Goal: Information Seeking & Learning: Find specific fact

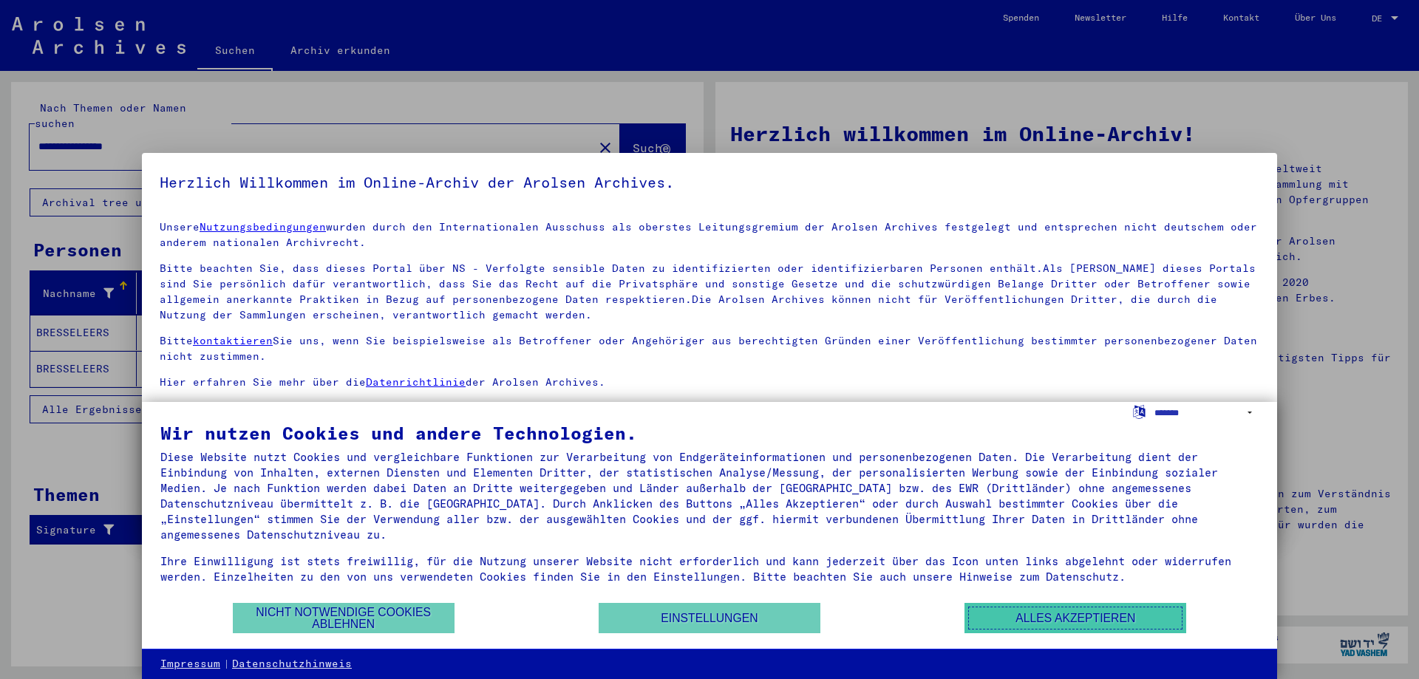
click at [1017, 624] on button "Alles akzeptieren" at bounding box center [1075, 618] width 222 height 30
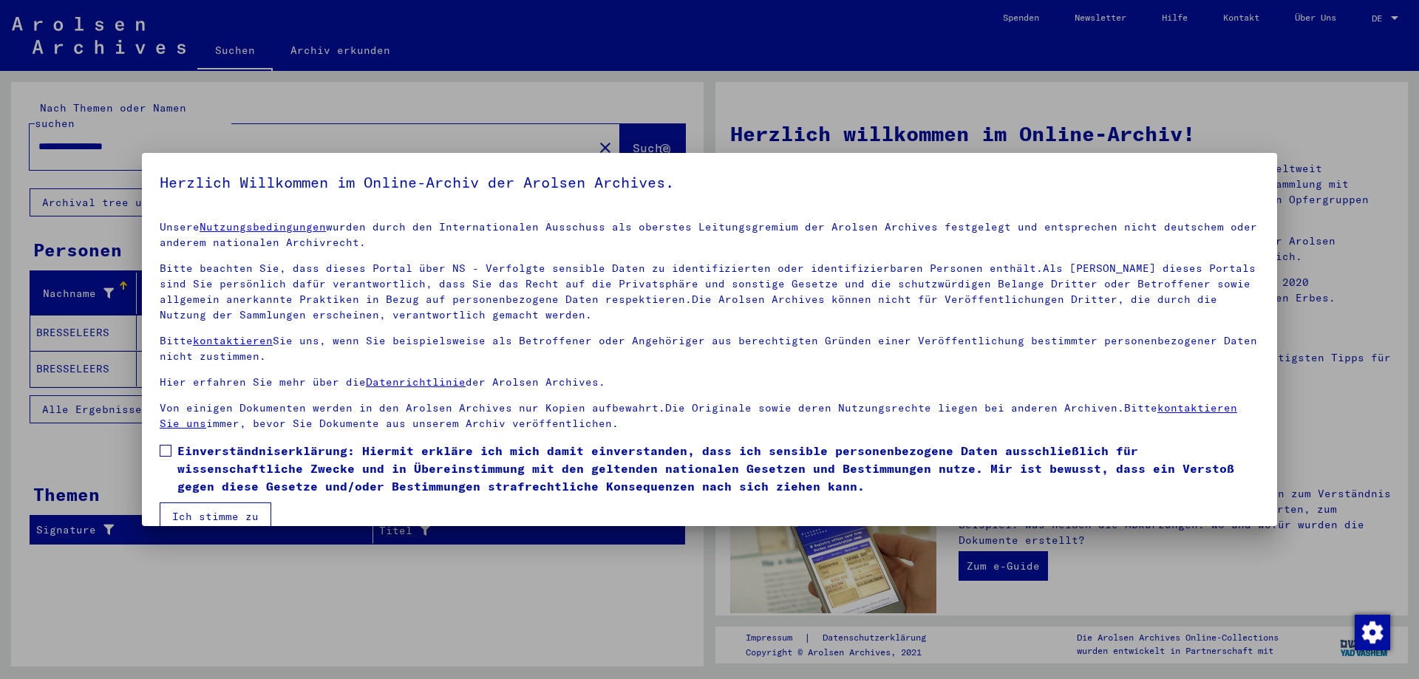
scroll to position [22, 0]
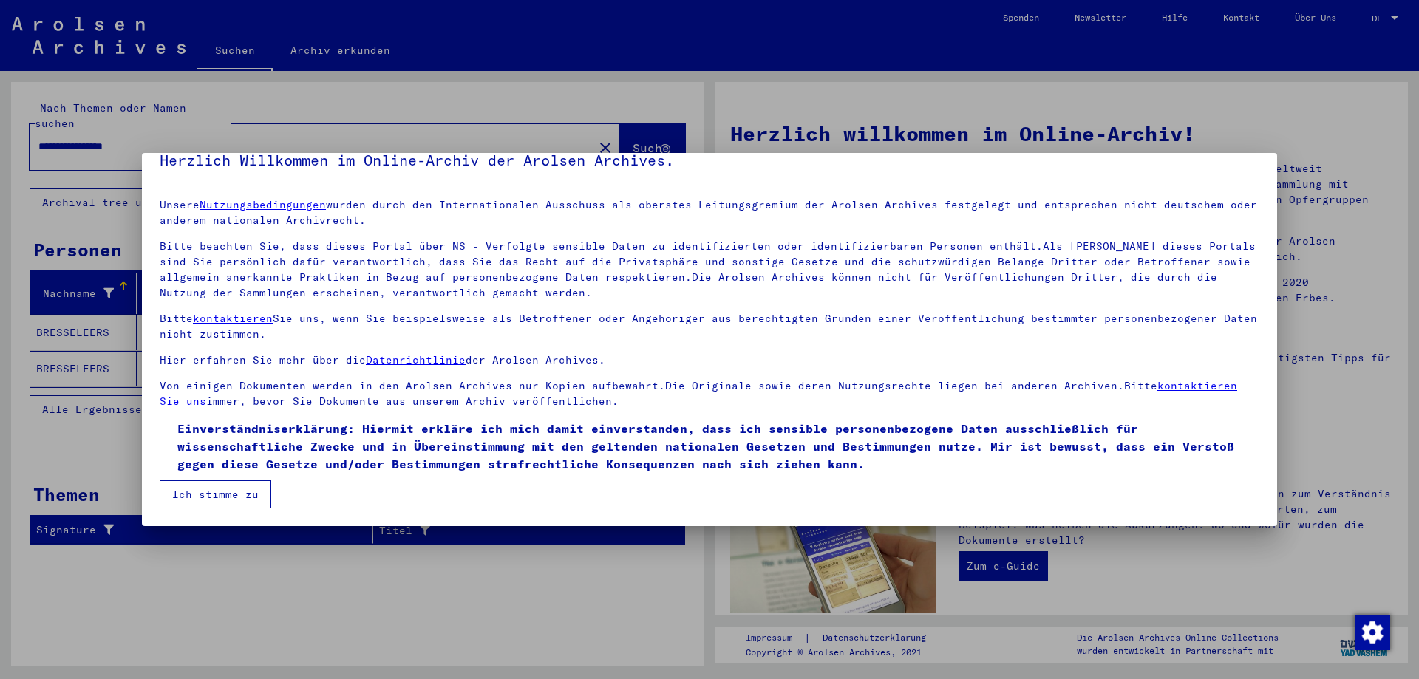
click at [169, 435] on label "Einverständniserklärung: Hiermit erkläre ich mich damit einverstanden, dass ich…" at bounding box center [710, 446] width 1100 height 53
click at [190, 480] on button "Ich stimme zu" at bounding box center [216, 494] width 112 height 28
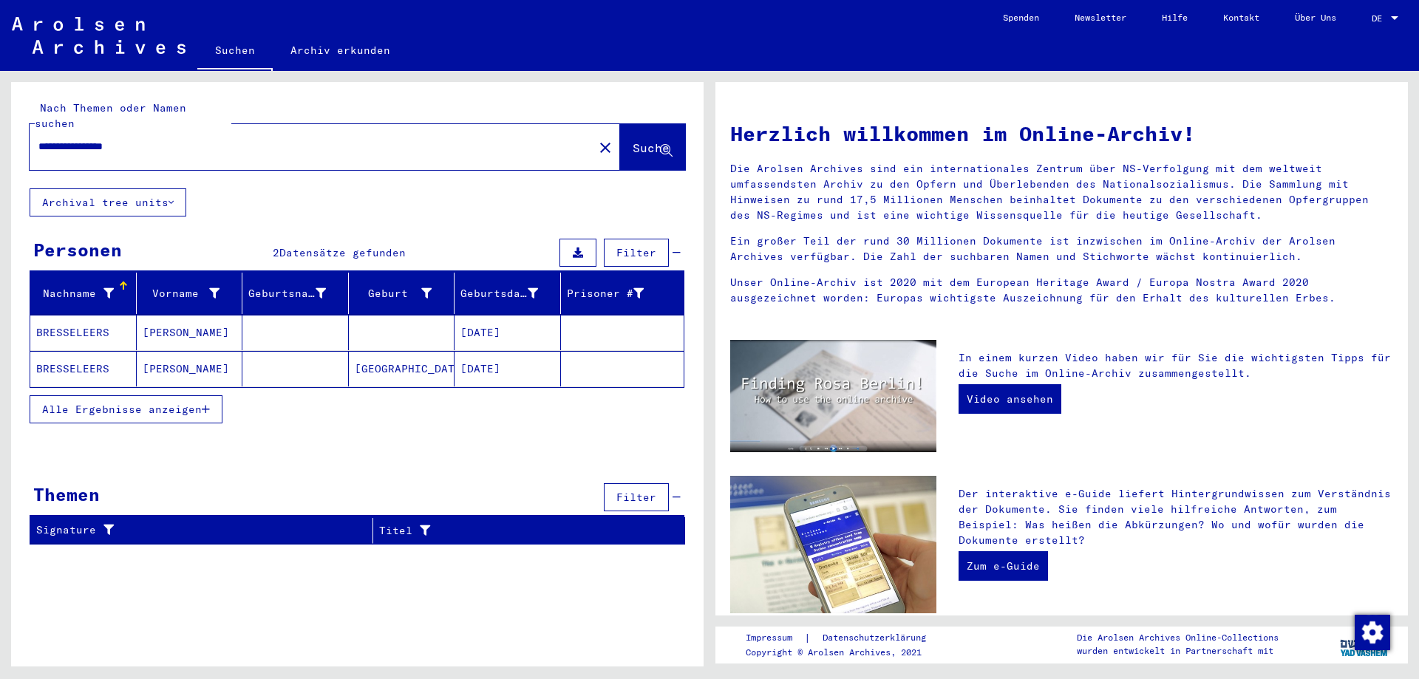
click at [168, 354] on mat-cell "[PERSON_NAME]" at bounding box center [190, 368] width 106 height 35
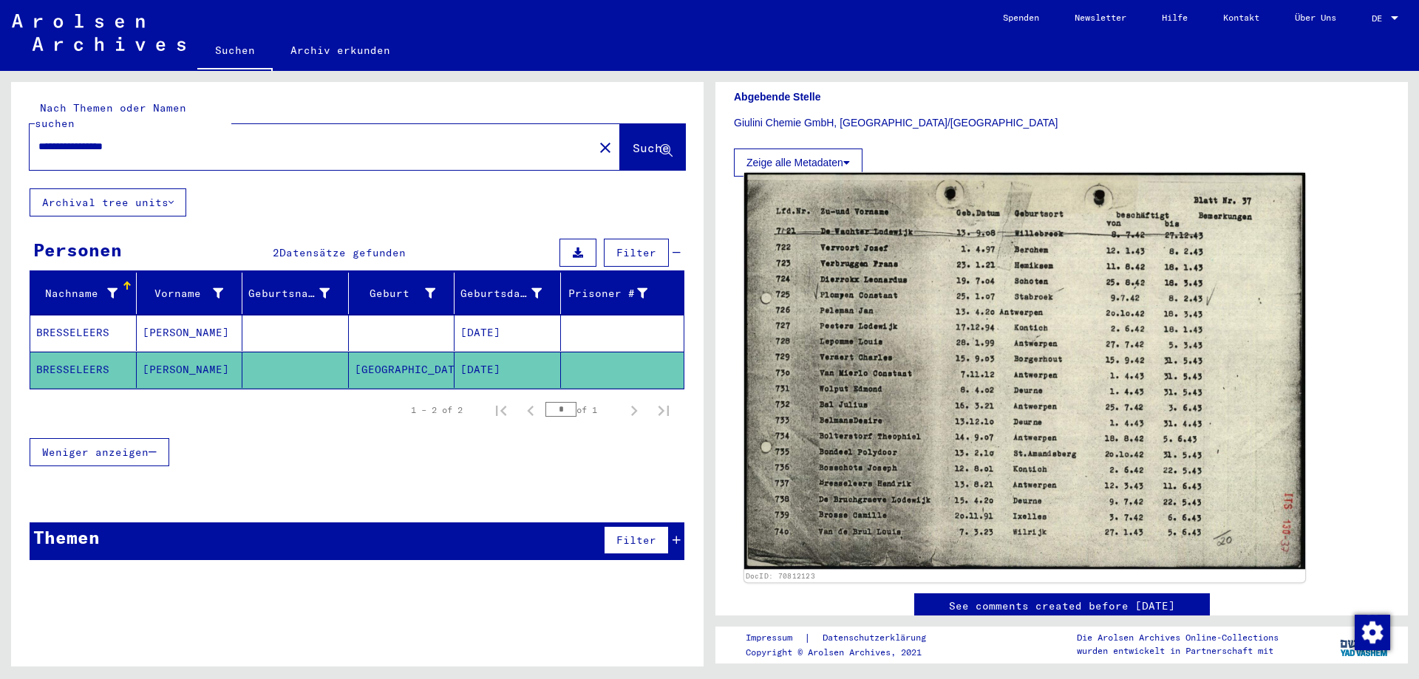
scroll to position [369, 0]
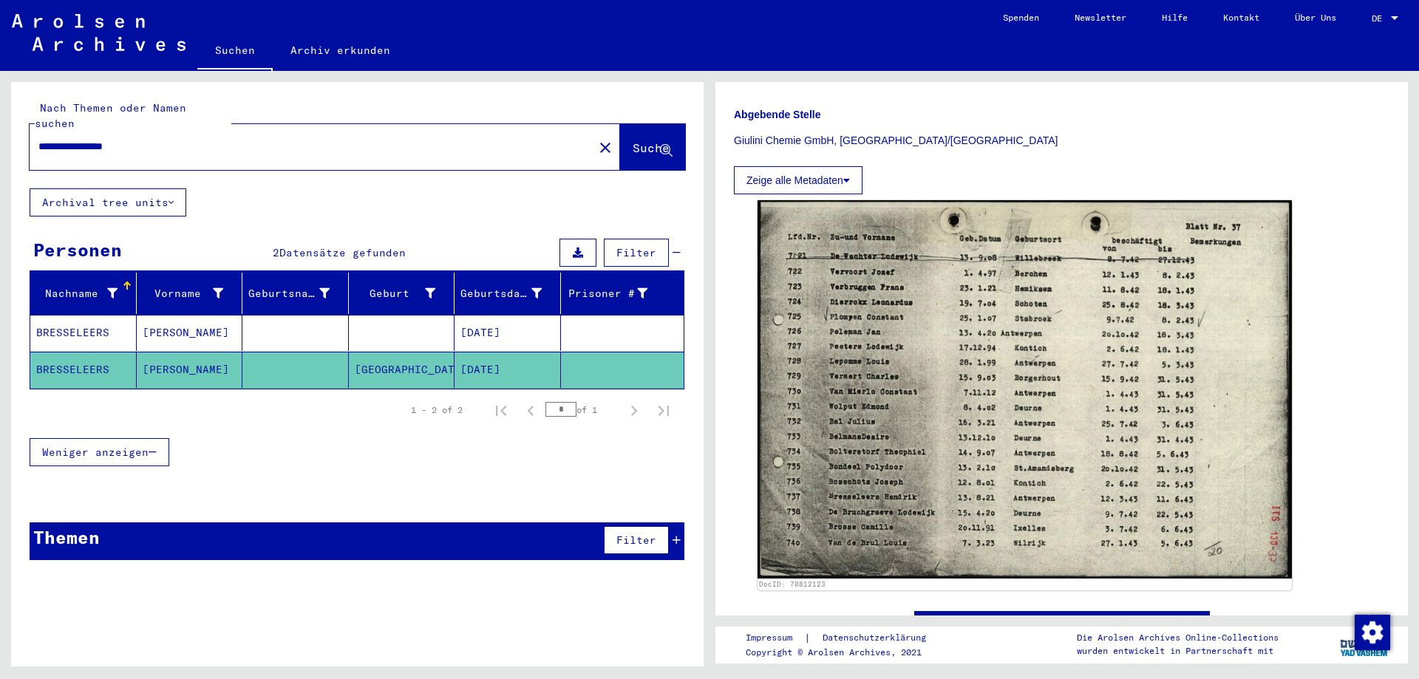
click at [842, 184] on button "Zeige alle Metadaten" at bounding box center [798, 180] width 129 height 28
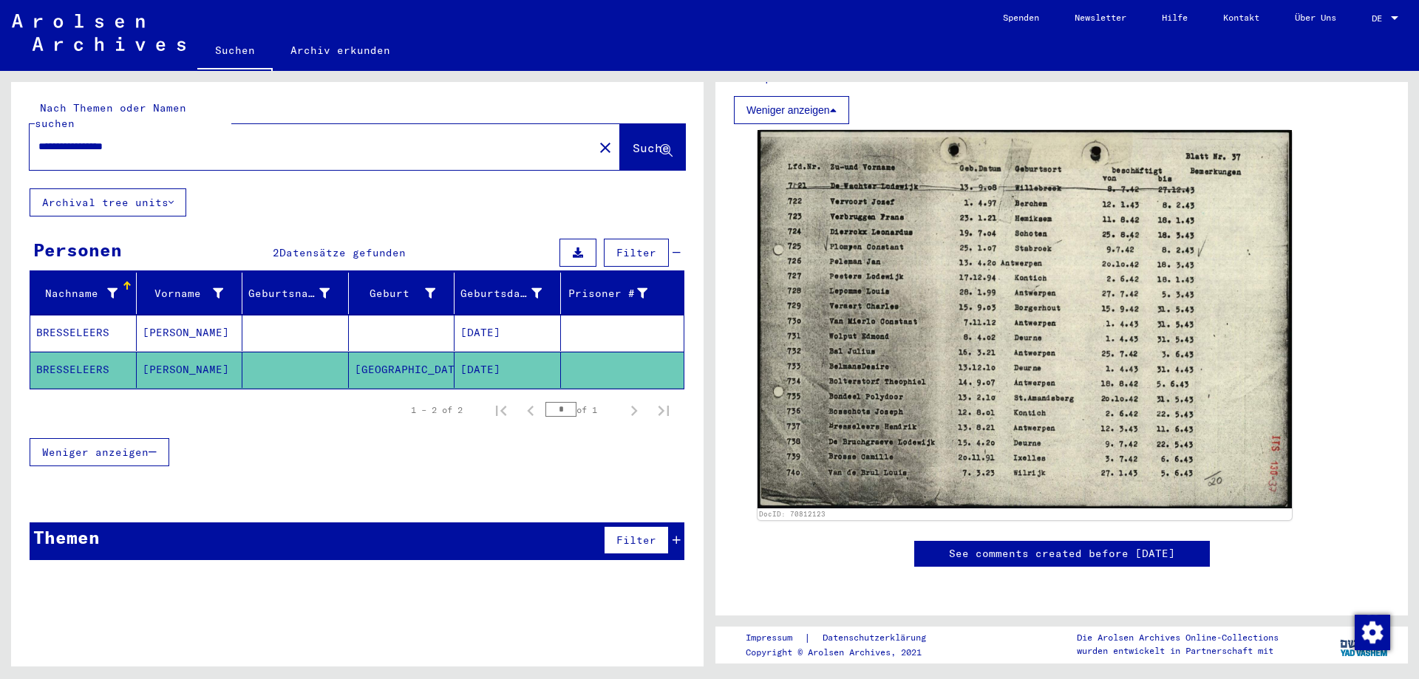
scroll to position [938, 0]
click at [78, 317] on mat-cell "BRESSELEERS" at bounding box center [83, 333] width 106 height 36
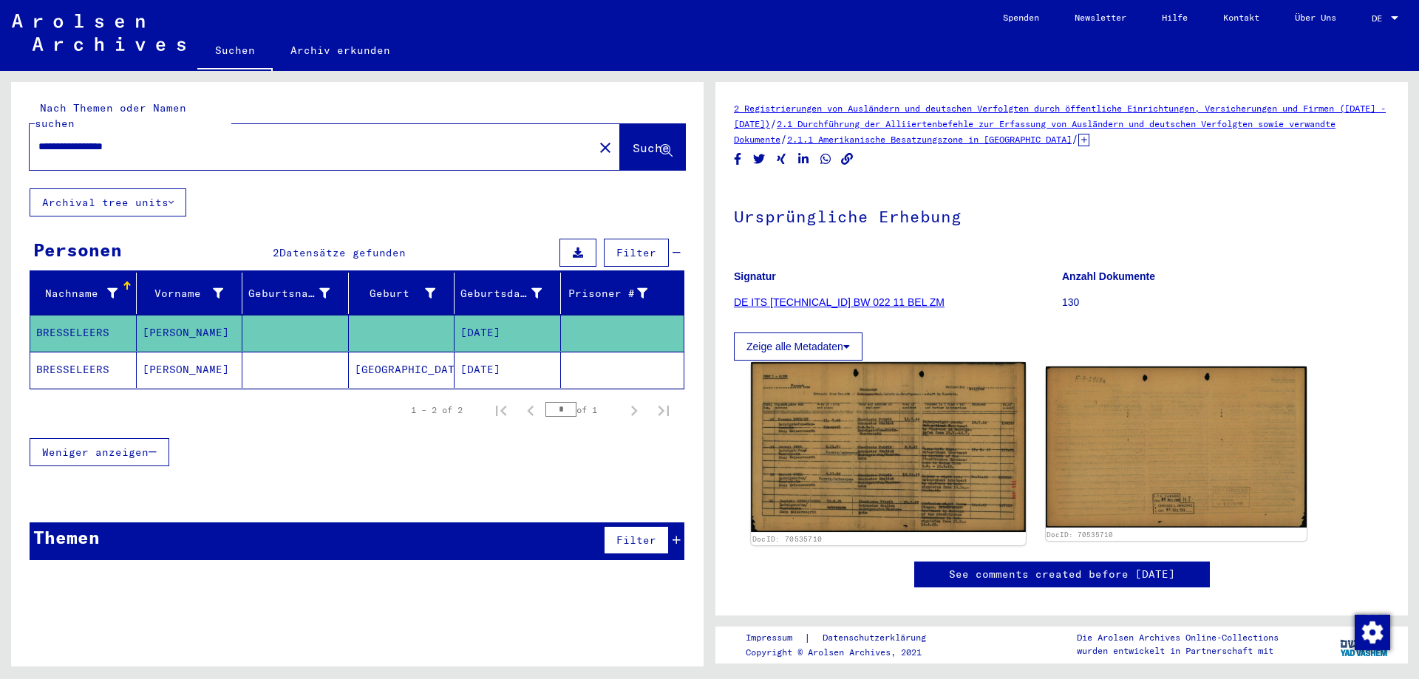
click at [826, 445] on img at bounding box center [888, 447] width 274 height 170
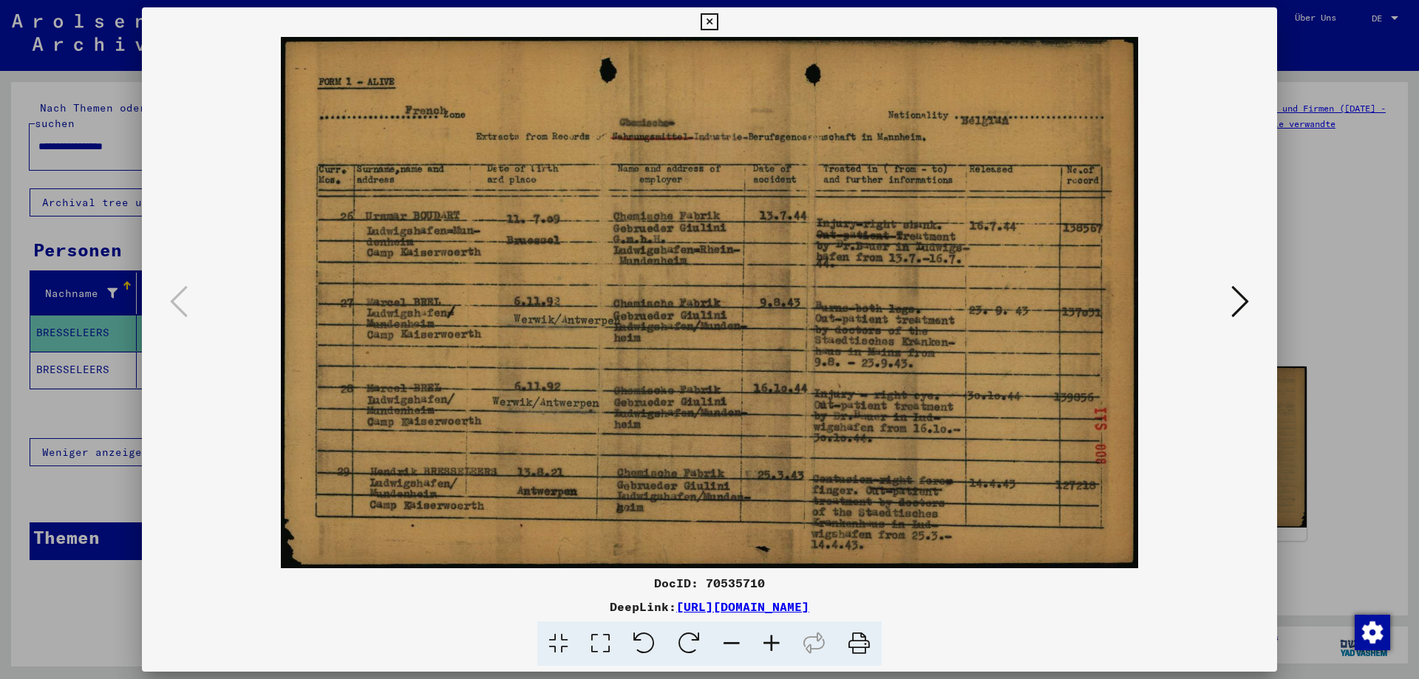
click at [703, 18] on icon at bounding box center [709, 22] width 17 height 18
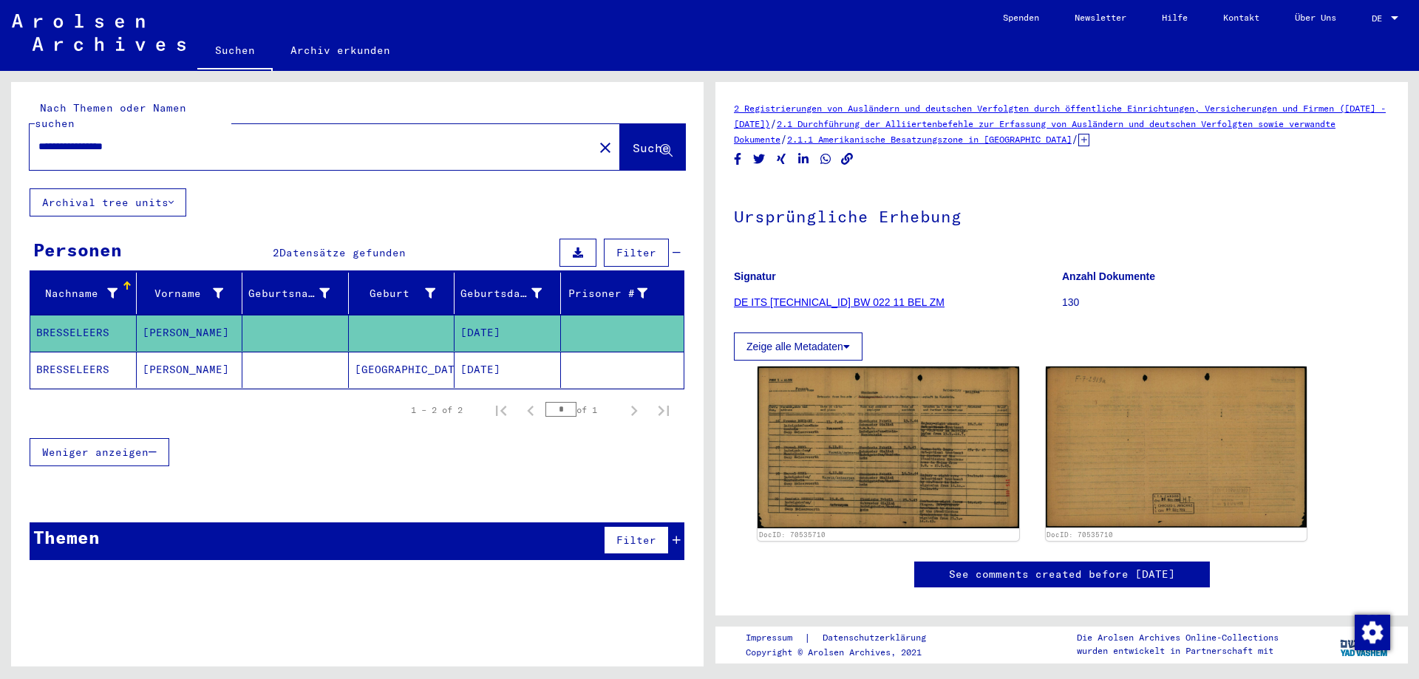
click at [69, 139] on input "**********" at bounding box center [311, 147] width 546 height 16
type input "**********"
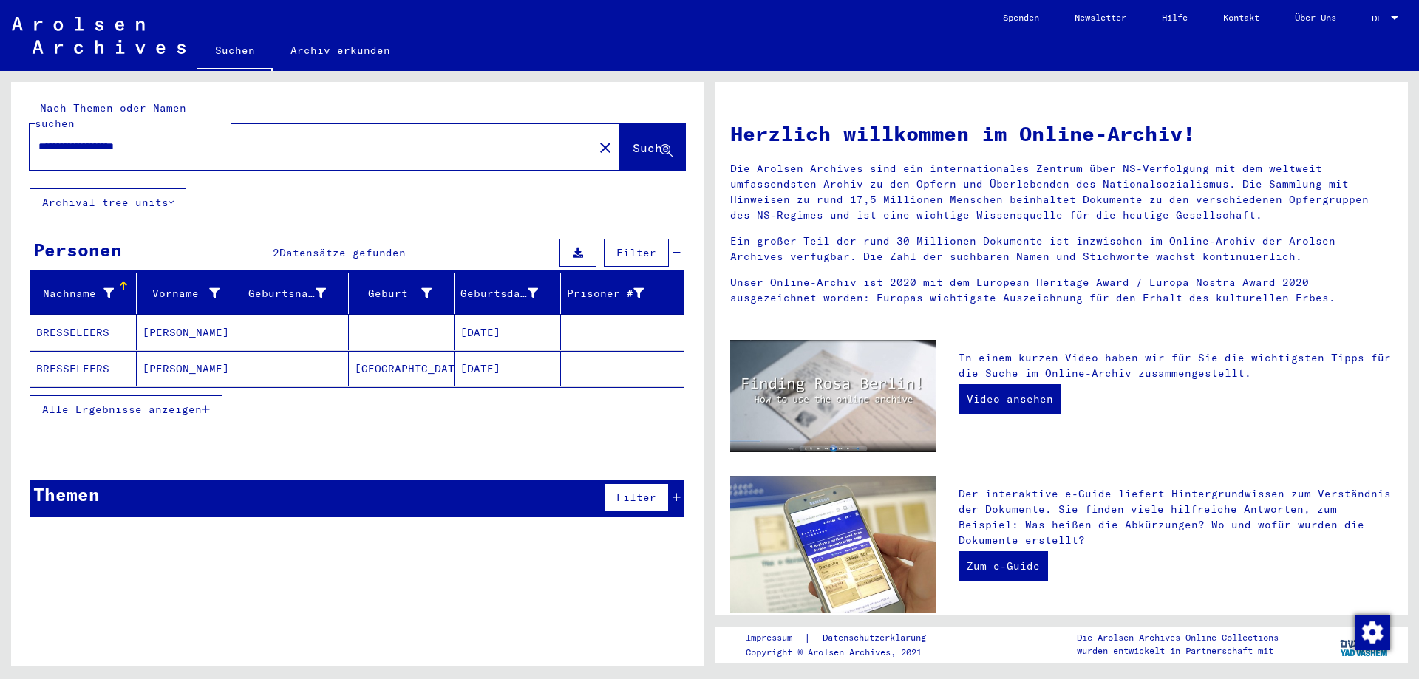
click at [197, 315] on mat-cell "[PERSON_NAME]" at bounding box center [190, 332] width 106 height 35
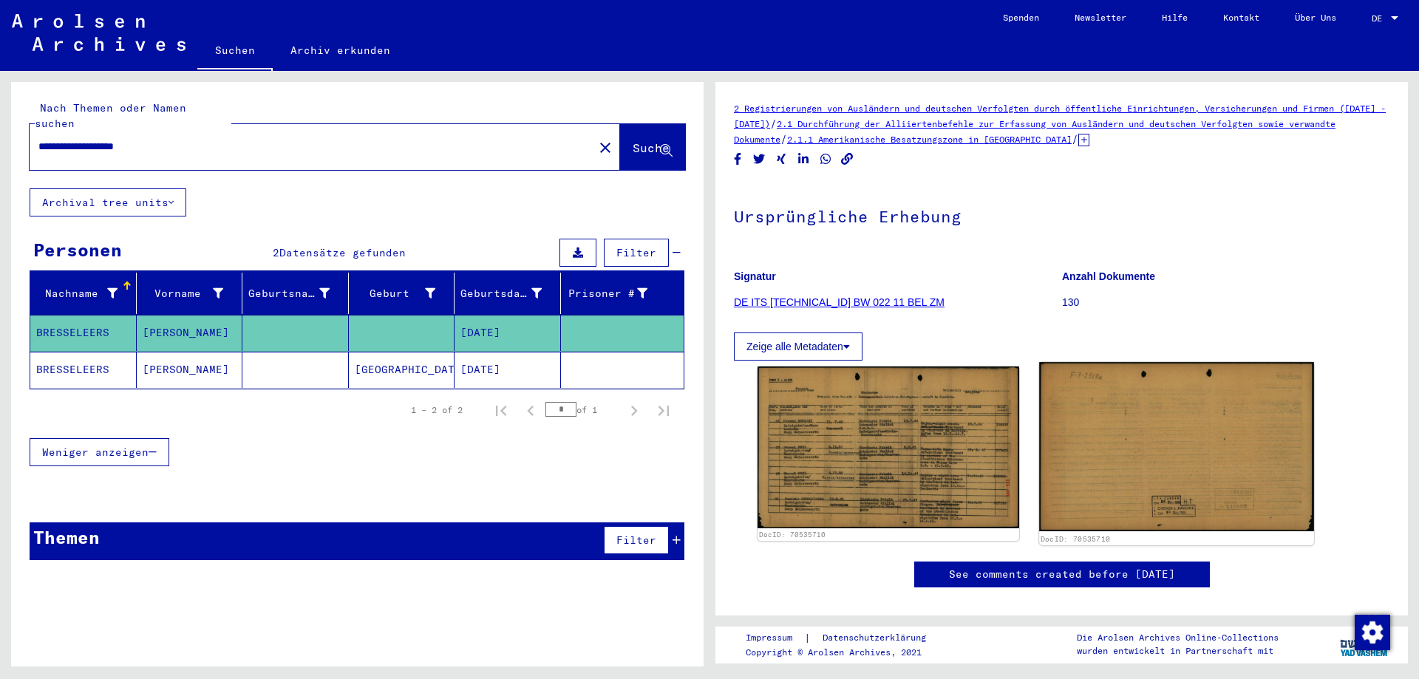
click at [1094, 443] on img at bounding box center [1176, 446] width 274 height 169
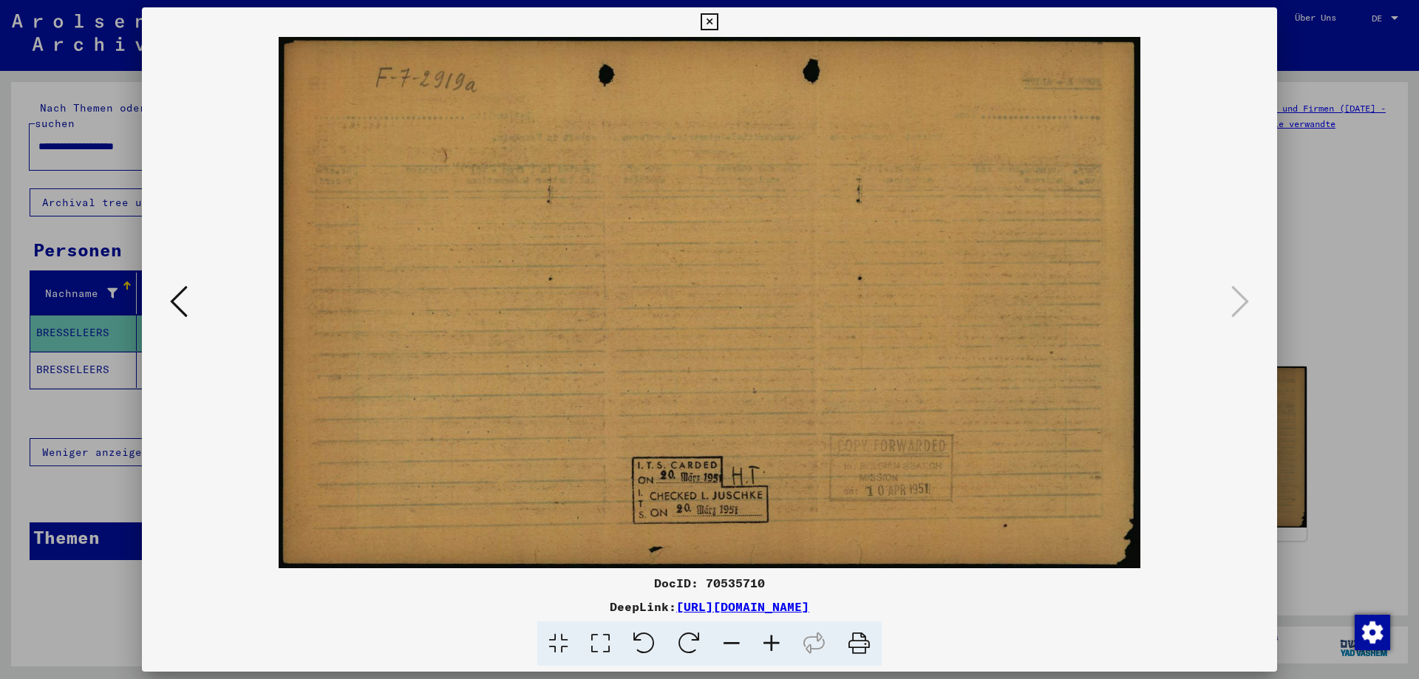
click at [709, 16] on icon at bounding box center [709, 22] width 17 height 18
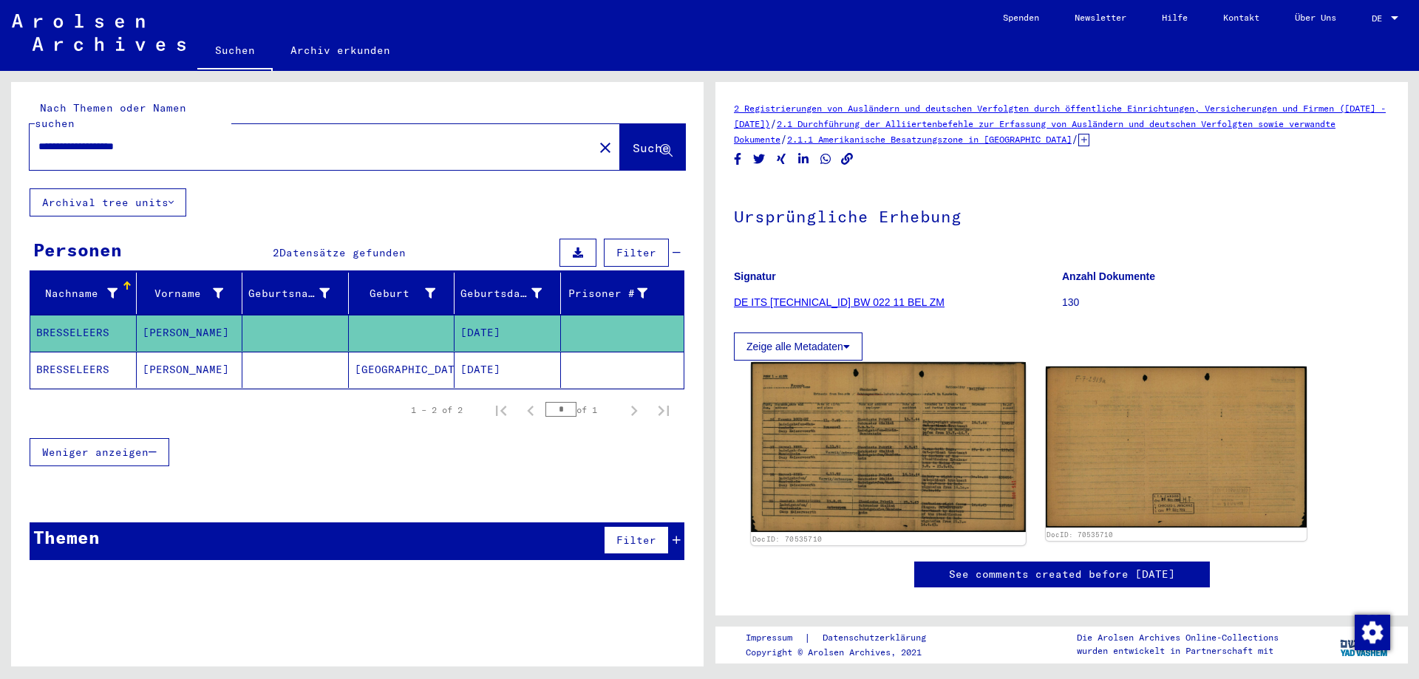
click at [821, 404] on img at bounding box center [888, 447] width 274 height 170
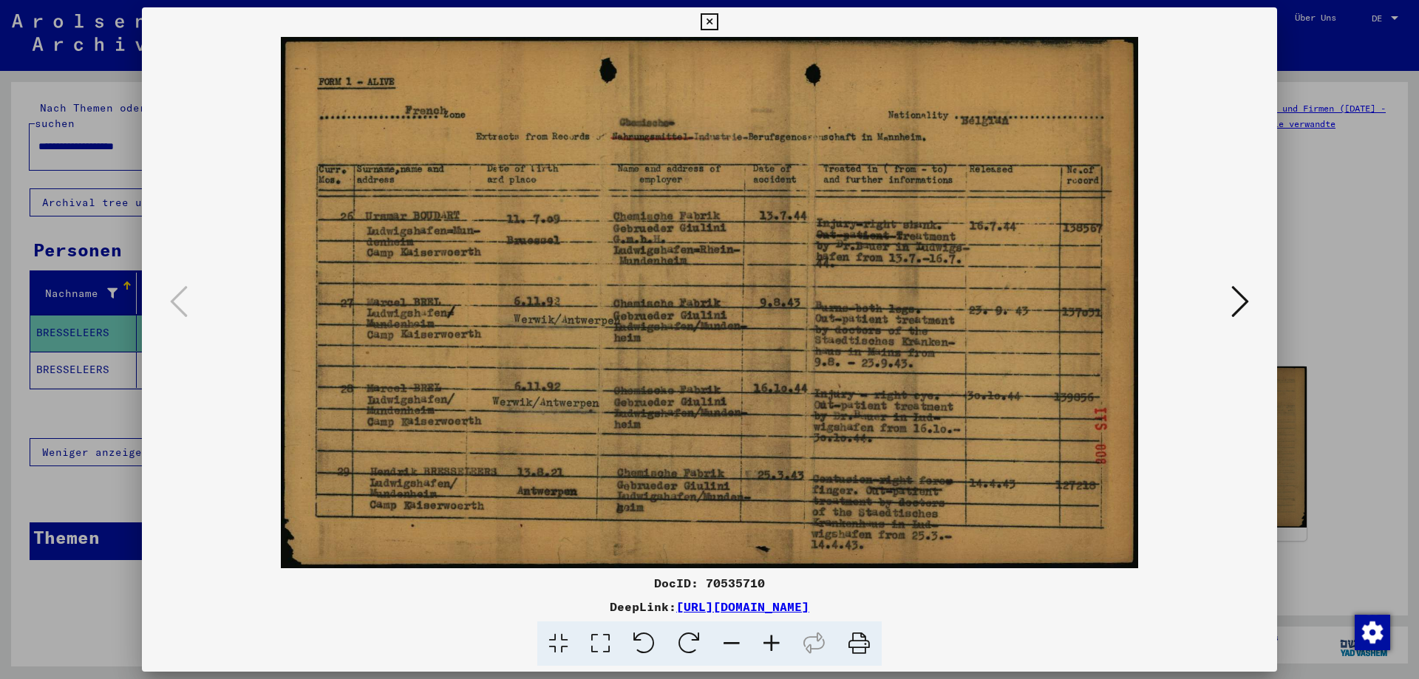
click at [780, 643] on icon at bounding box center [772, 643] width 40 height 45
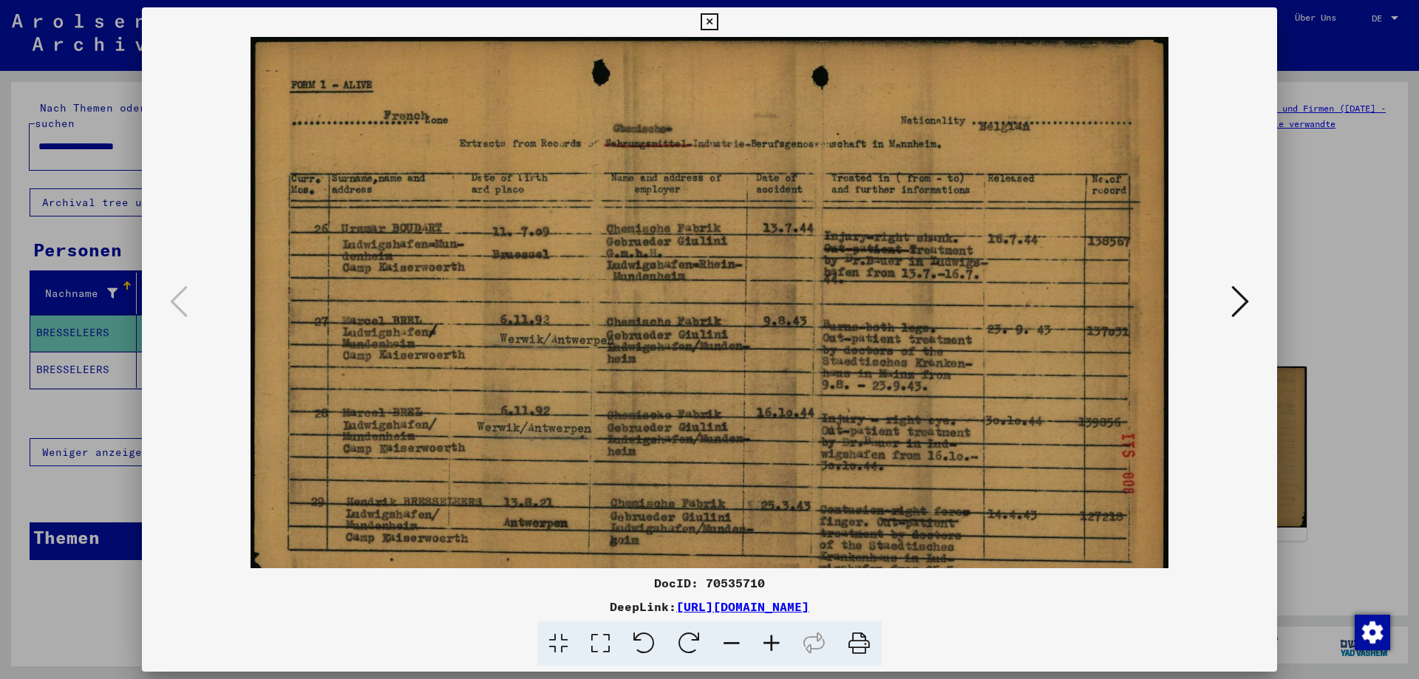
click at [780, 643] on icon at bounding box center [772, 643] width 40 height 45
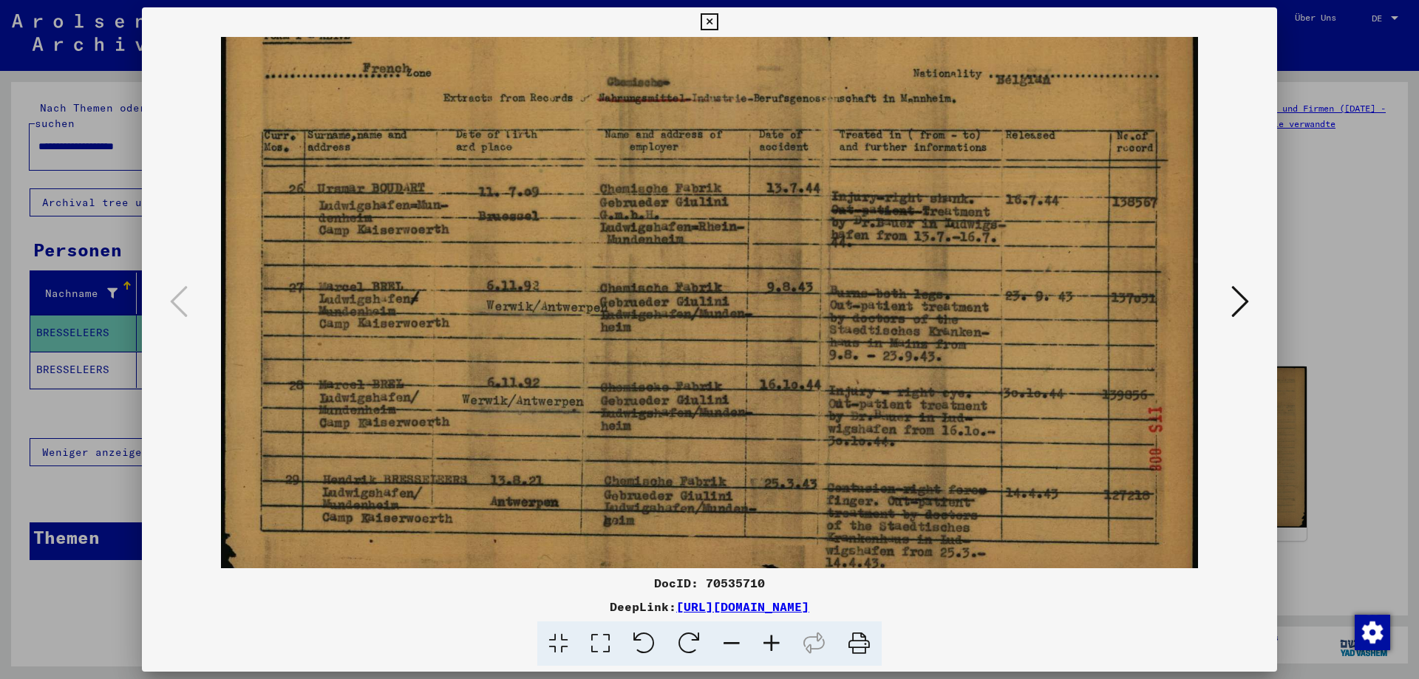
scroll to position [74, 0]
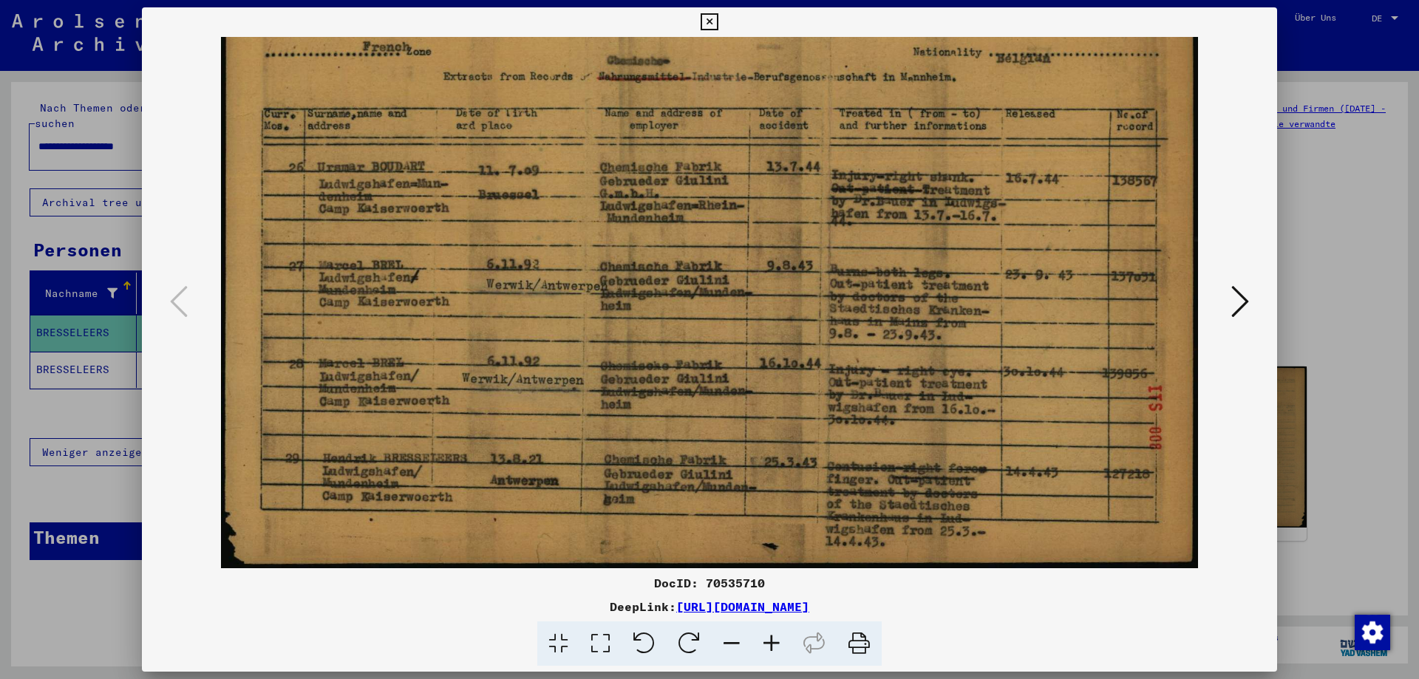
drag, startPoint x: 915, startPoint y: 398, endPoint x: 920, endPoint y: 253, distance: 144.2
click at [920, 253] on img at bounding box center [709, 265] width 977 height 605
click at [809, 606] on link "[URL][DOMAIN_NAME]" at bounding box center [742, 606] width 133 height 15
